Goal: Task Accomplishment & Management: Complete application form

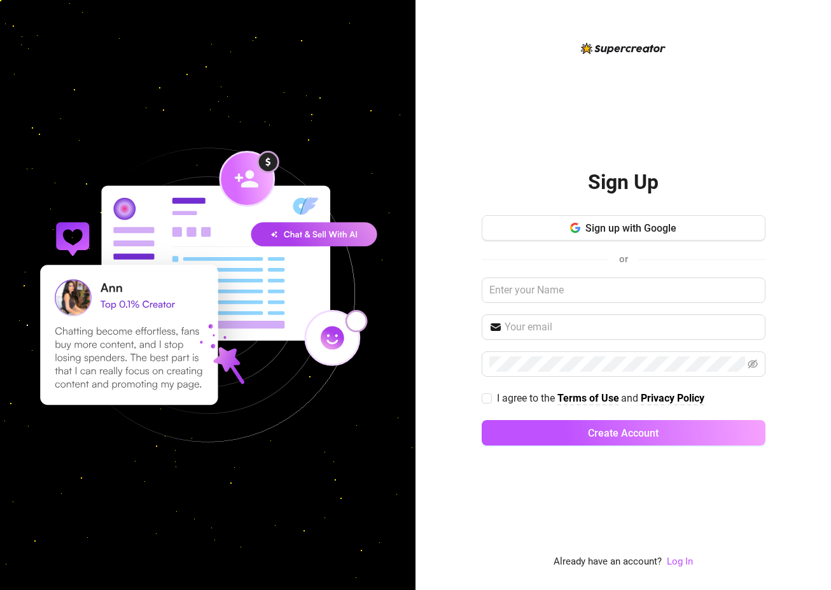
click at [607, 49] on img at bounding box center [623, 48] width 85 height 11
click at [521, 326] on input "text" at bounding box center [631, 327] width 253 height 15
paste input "supercreator@mail.com"
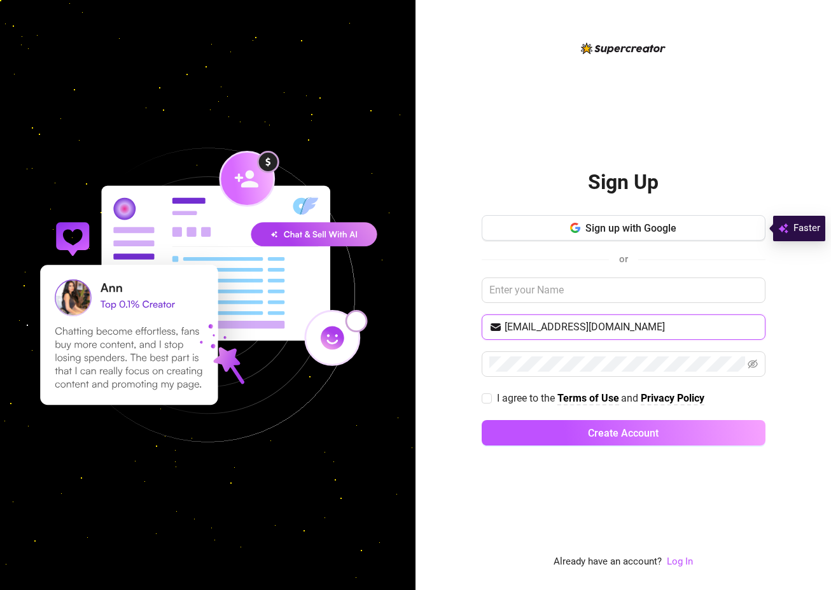
type input "supercreator@mail.com"
click at [460, 298] on div "Sign Up Sign up with Google or supercreator@mail.com I agree to the Terms of Us…" at bounding box center [624, 295] width 416 height 590
click at [523, 290] on input "text" at bounding box center [624, 290] width 284 height 25
type input "Z"
click at [458, 348] on div "Sign Up Sign up with Google or Z supercreator@mail.com I agree to the Terms of …" at bounding box center [624, 295] width 416 height 590
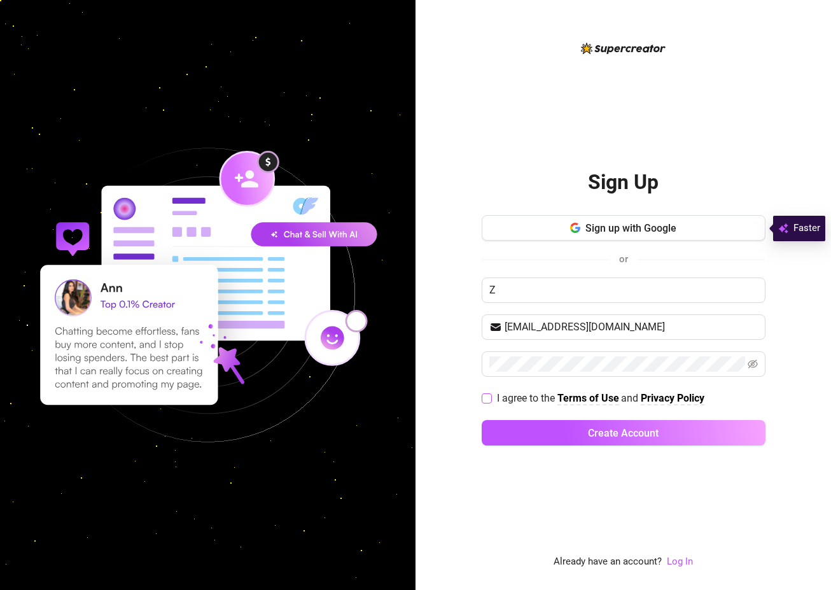
click at [486, 392] on label "I agree to the Terms of Use and Privacy Policy" at bounding box center [596, 398] width 228 height 16
click at [486, 393] on input "I agree to the Terms of Use and Privacy Policy" at bounding box center [486, 397] width 9 height 9
checkbox input "true"
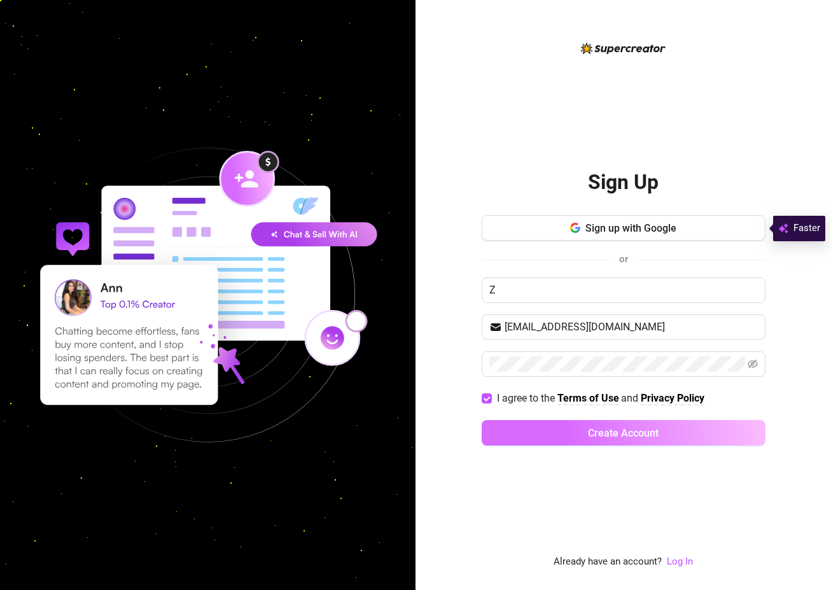
click at [521, 427] on button "Create Account" at bounding box center [624, 432] width 284 height 25
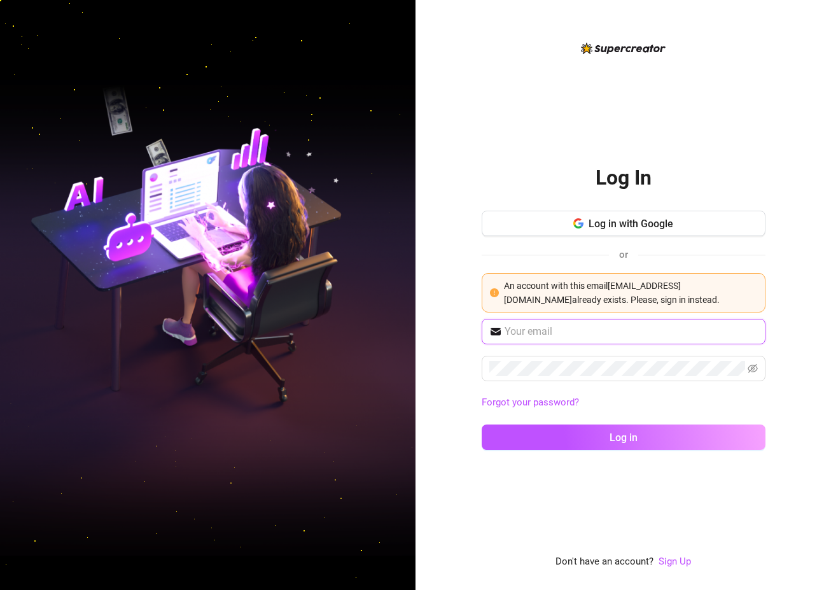
click at [510, 335] on input "text" at bounding box center [631, 331] width 253 height 15
paste input "supercreator@mail.com"
type input "supercreator@mail.com"
click at [511, 377] on span at bounding box center [624, 368] width 284 height 25
drag, startPoint x: 458, startPoint y: 362, endPoint x: 455, endPoint y: 379, distance: 16.9
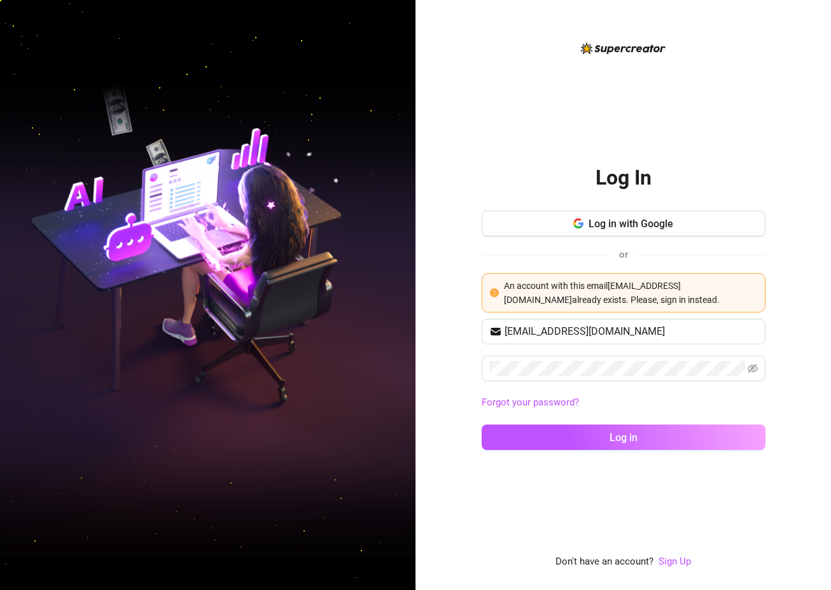
click at [458, 362] on div "Log In Log in with Google or An account with this email supercreator@mail.com a…" at bounding box center [624, 295] width 416 height 590
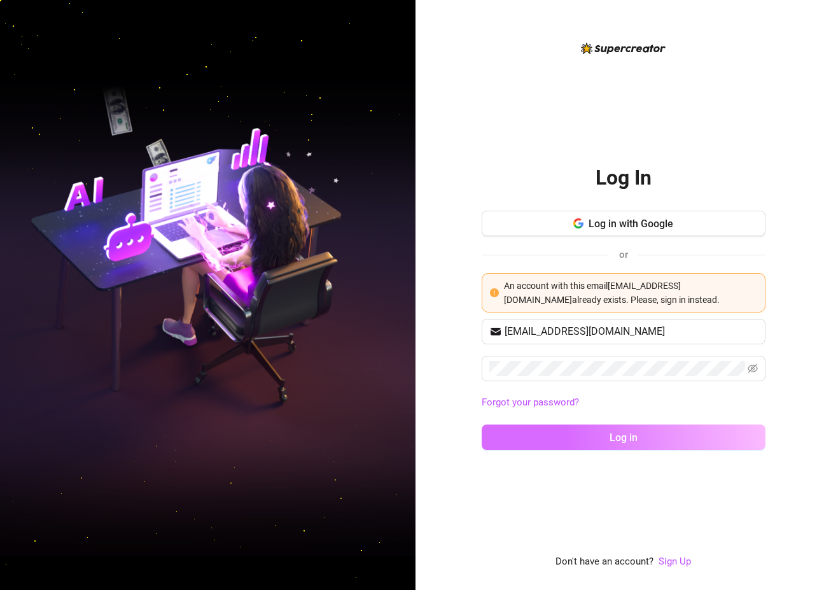
click at [502, 442] on button "Log in" at bounding box center [624, 437] width 284 height 25
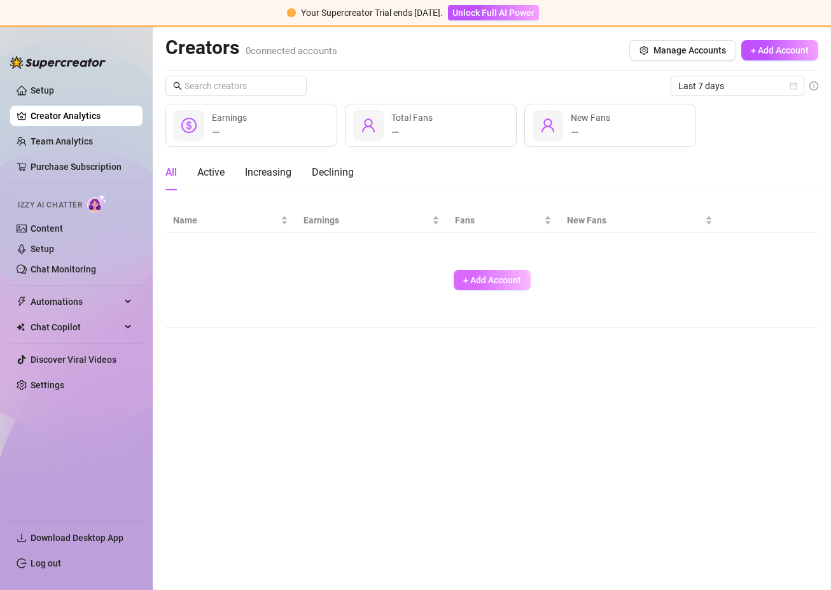
click at [491, 278] on span "+ Add Account" at bounding box center [492, 280] width 58 height 10
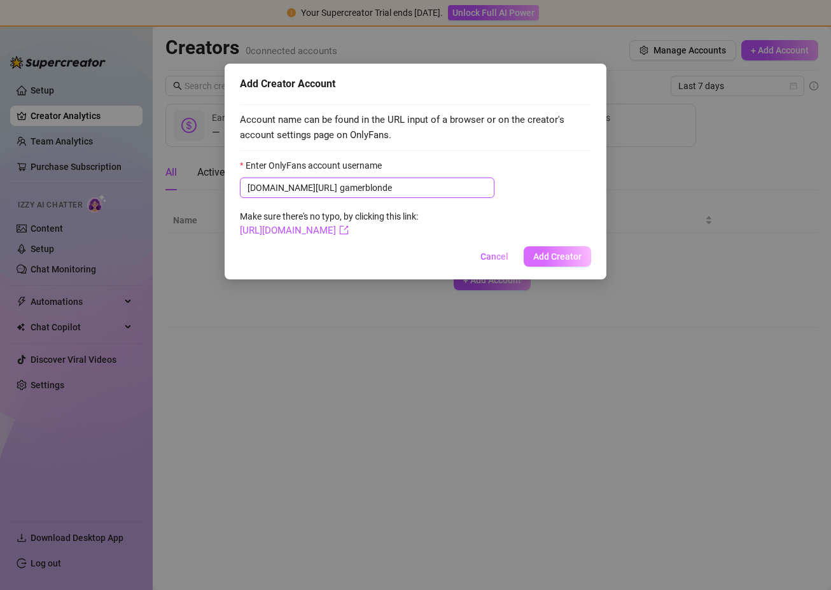
type input "gamerblonde"
click at [580, 262] on span "Add Creator" at bounding box center [557, 256] width 48 height 10
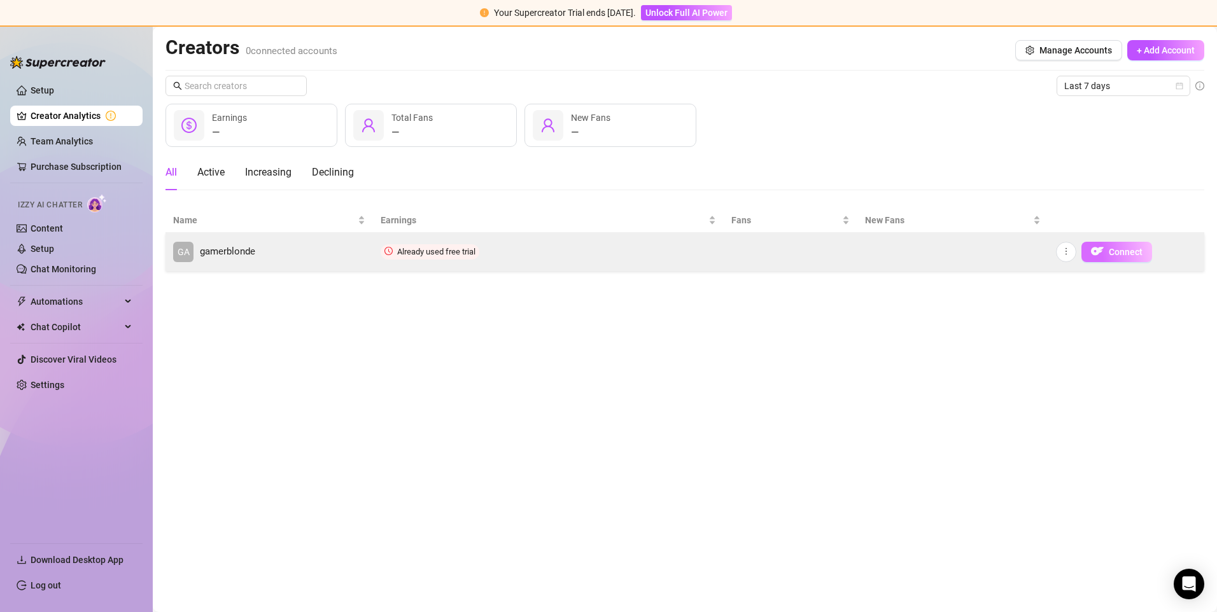
click at [831, 255] on span "Connect" at bounding box center [1126, 252] width 34 height 10
